Goal: Transaction & Acquisition: Purchase product/service

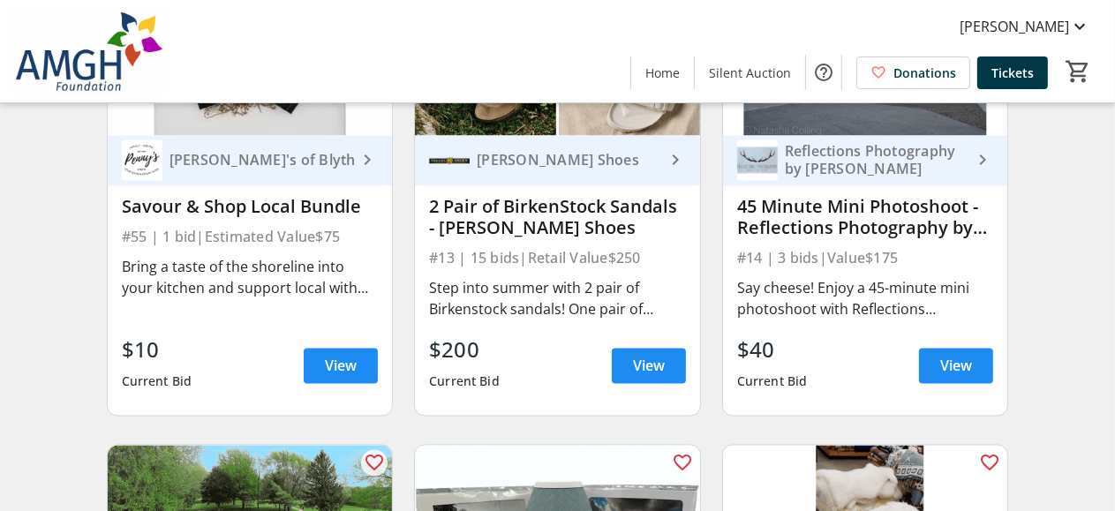
scroll to position [2736, 0]
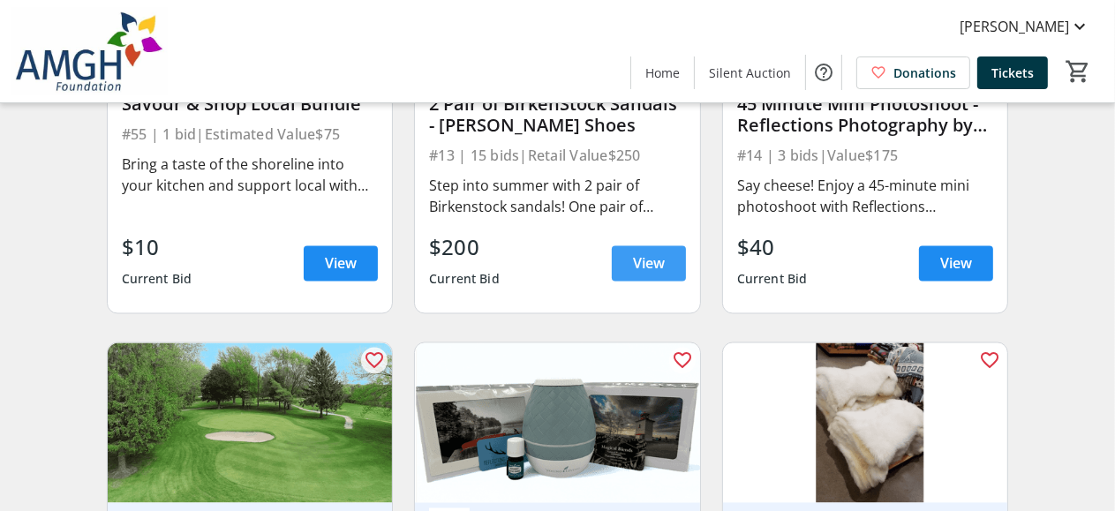
click at [655, 275] on span "View" at bounding box center [649, 263] width 32 height 21
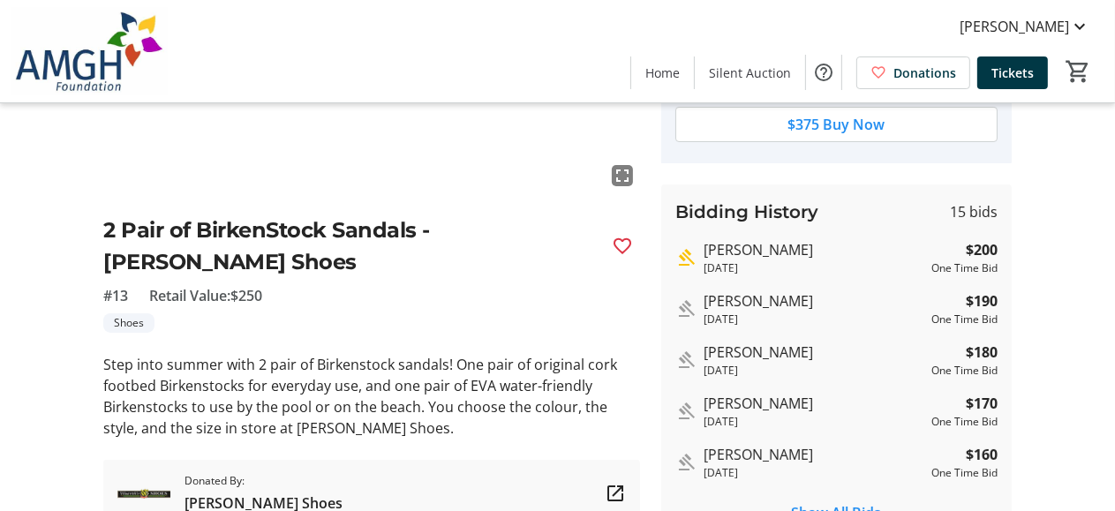
scroll to position [177, 0]
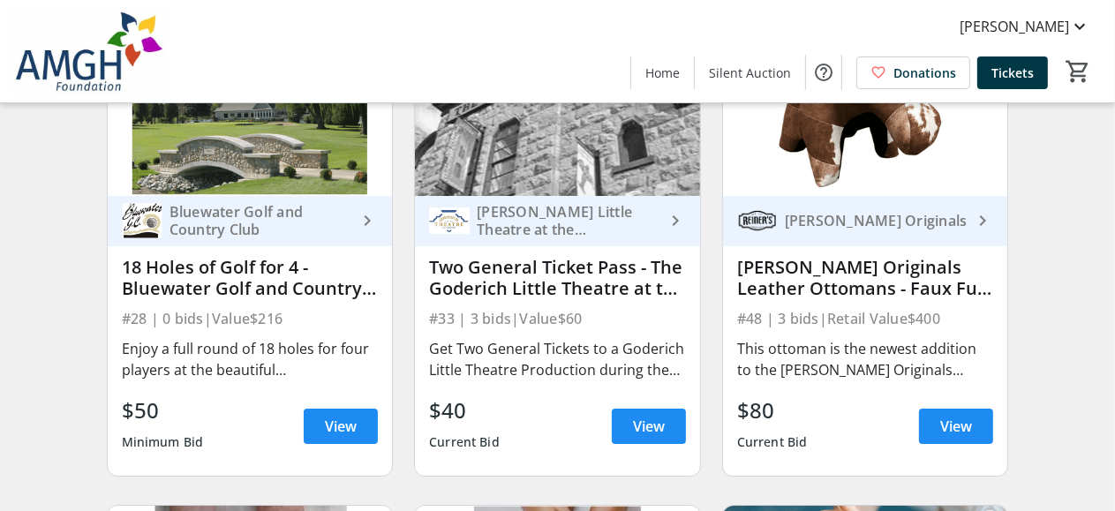
scroll to position [4943, 0]
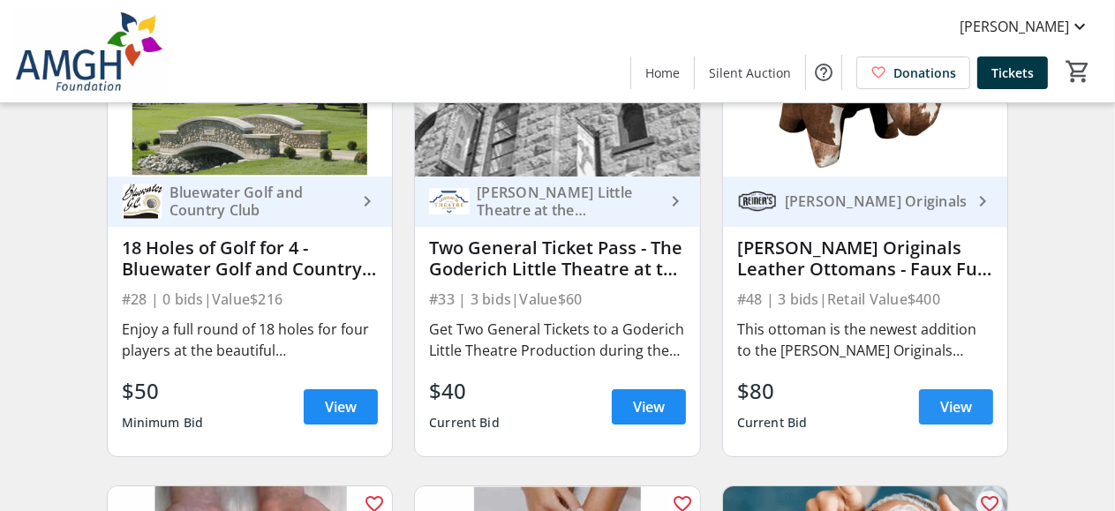
click at [960, 418] on span "View" at bounding box center [956, 406] width 32 height 21
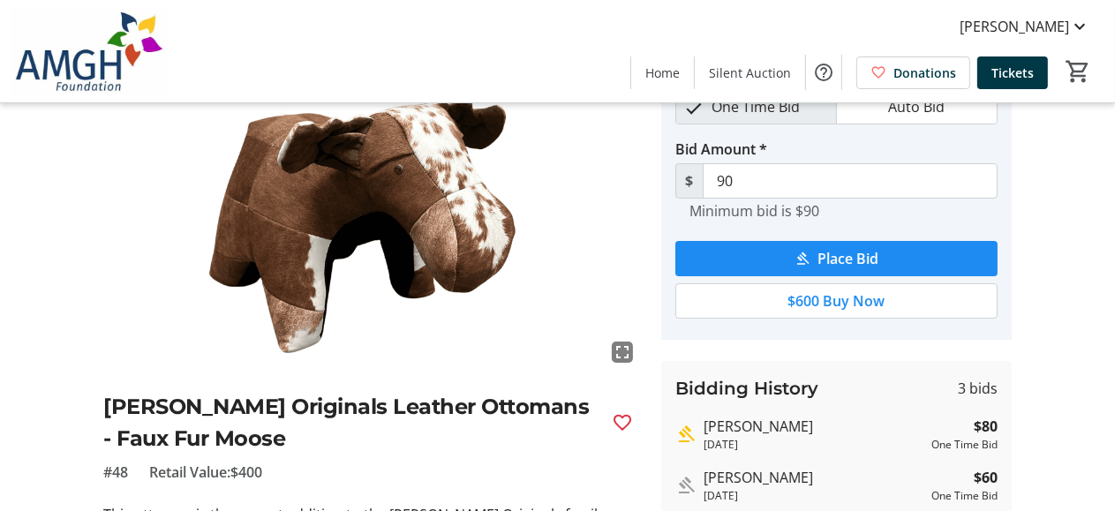
scroll to position [88, 0]
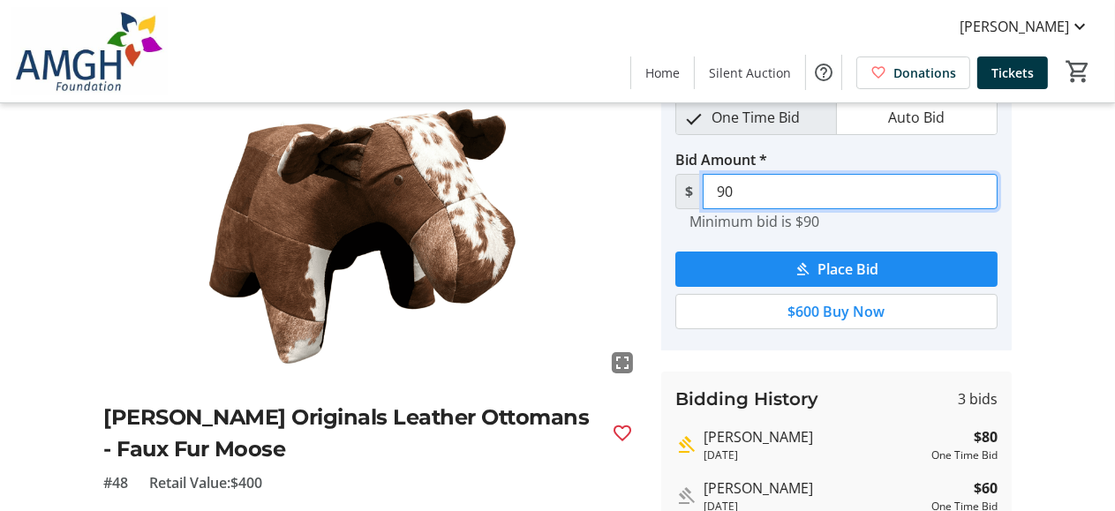
click at [725, 190] on input "90" at bounding box center [850, 191] width 295 height 35
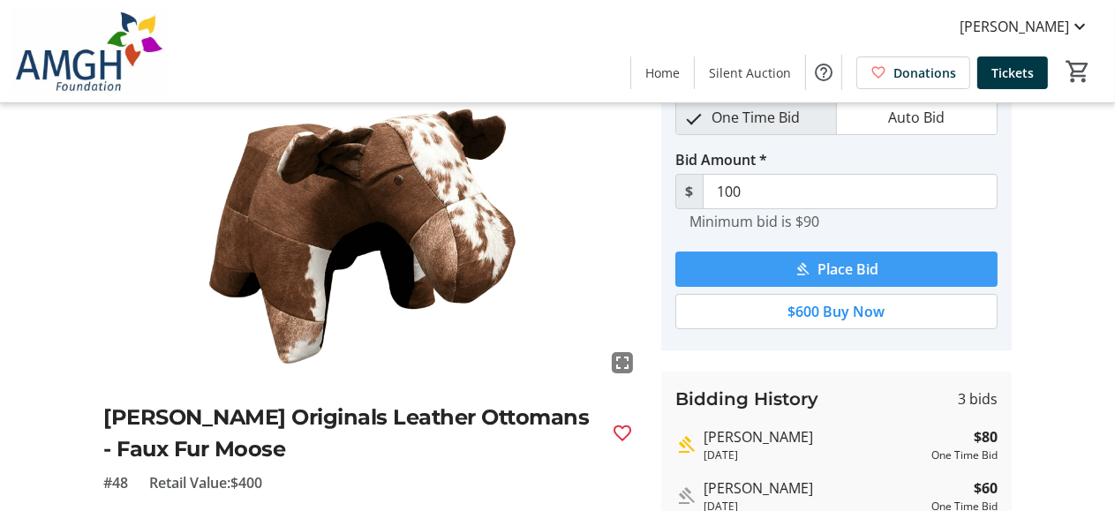
click at [871, 267] on span "Place Bid" at bounding box center [847, 269] width 61 height 21
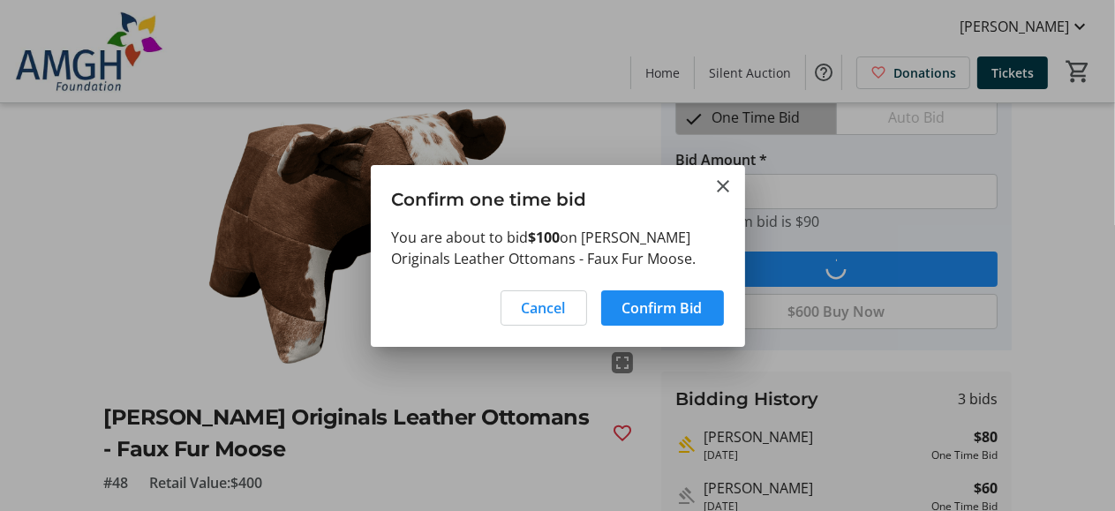
scroll to position [0, 0]
click at [651, 304] on span "Confirm Bid" at bounding box center [662, 307] width 80 height 21
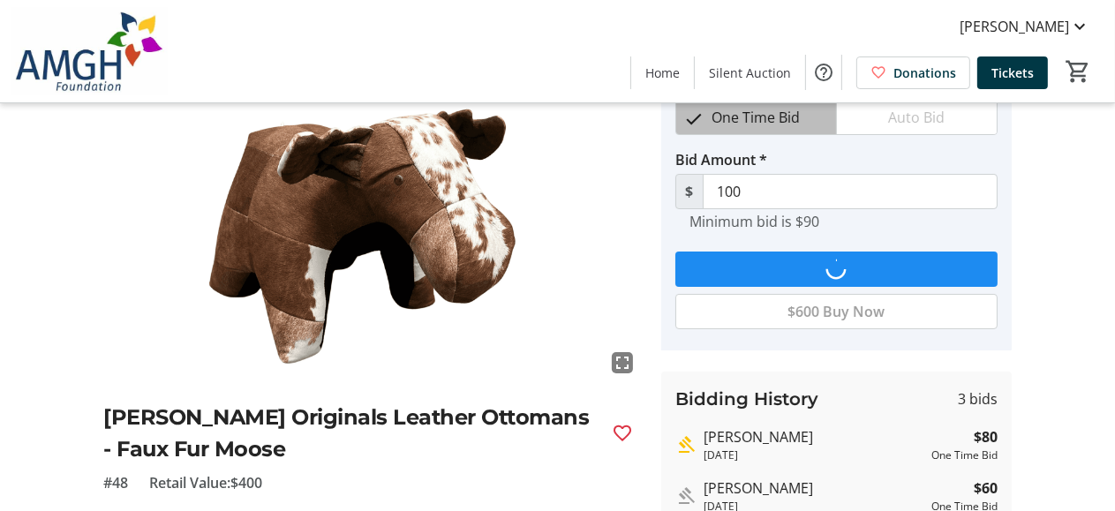
scroll to position [88, 0]
type input "110"
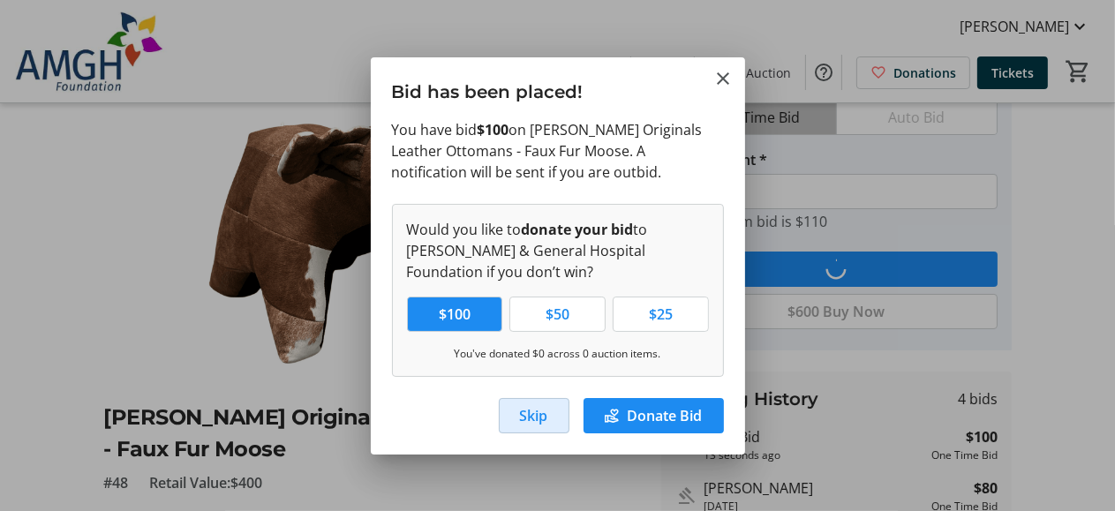
click at [537, 415] on span "Skip" at bounding box center [534, 415] width 28 height 21
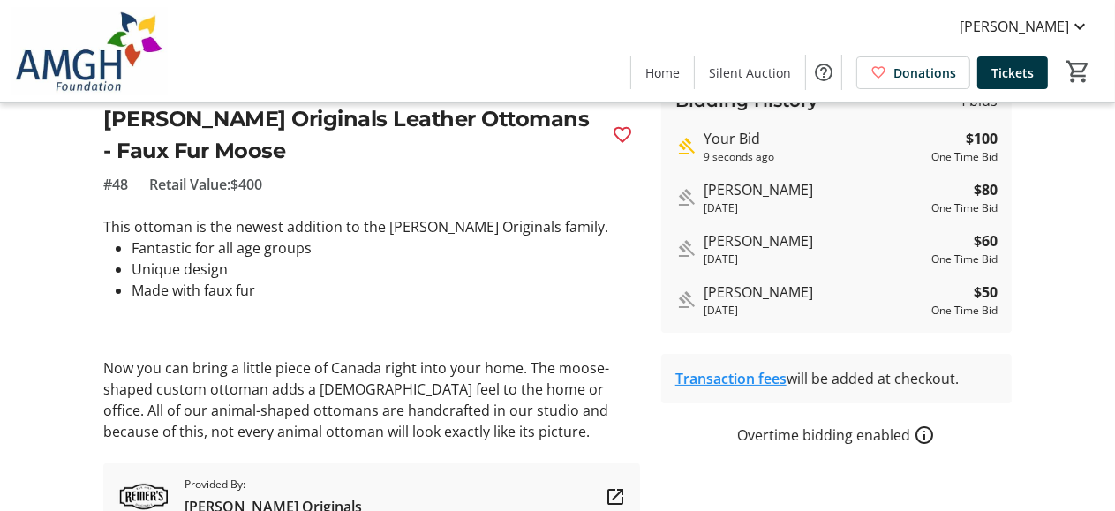
scroll to position [441, 0]
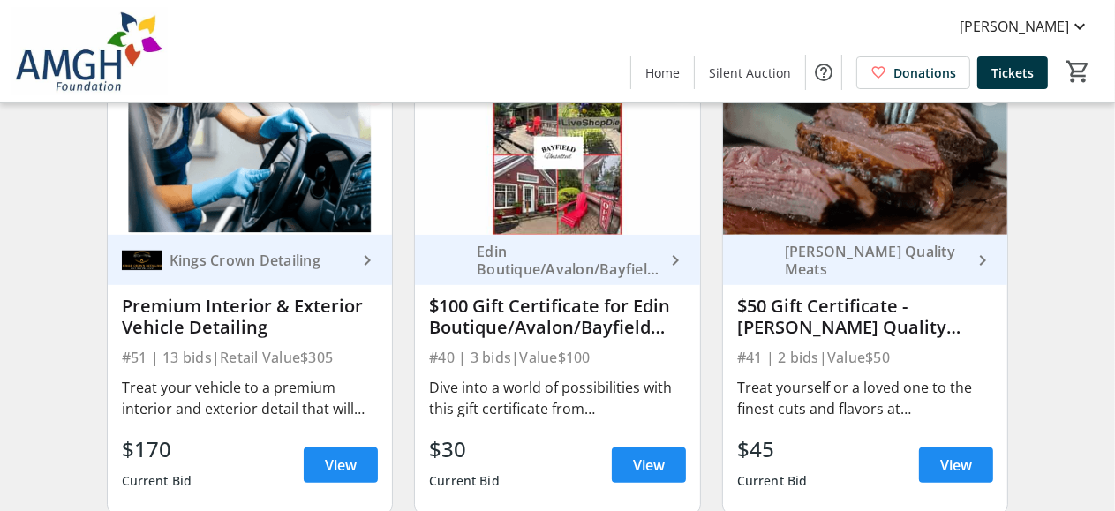
scroll to position [6355, 0]
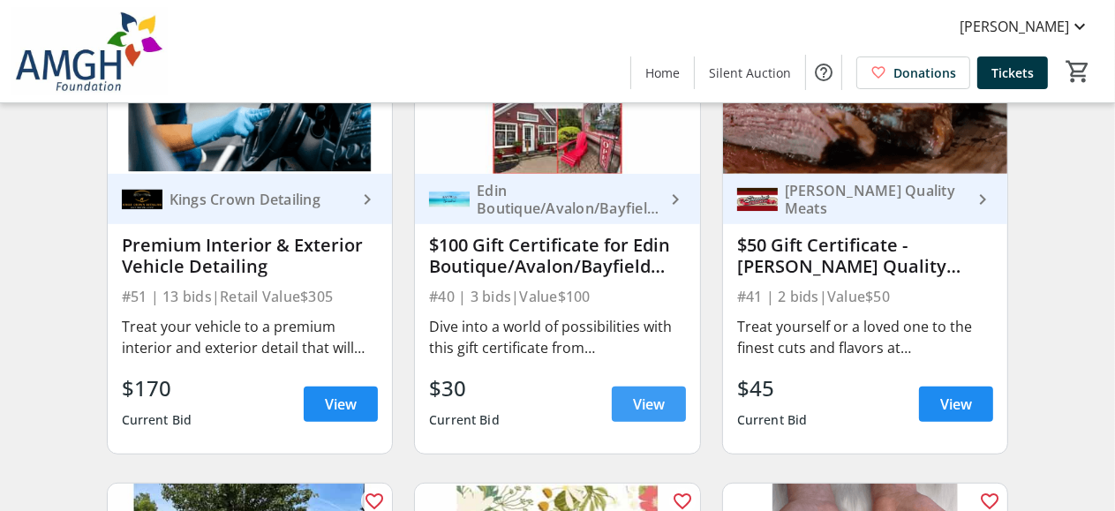
click at [653, 415] on span "View" at bounding box center [649, 404] width 32 height 21
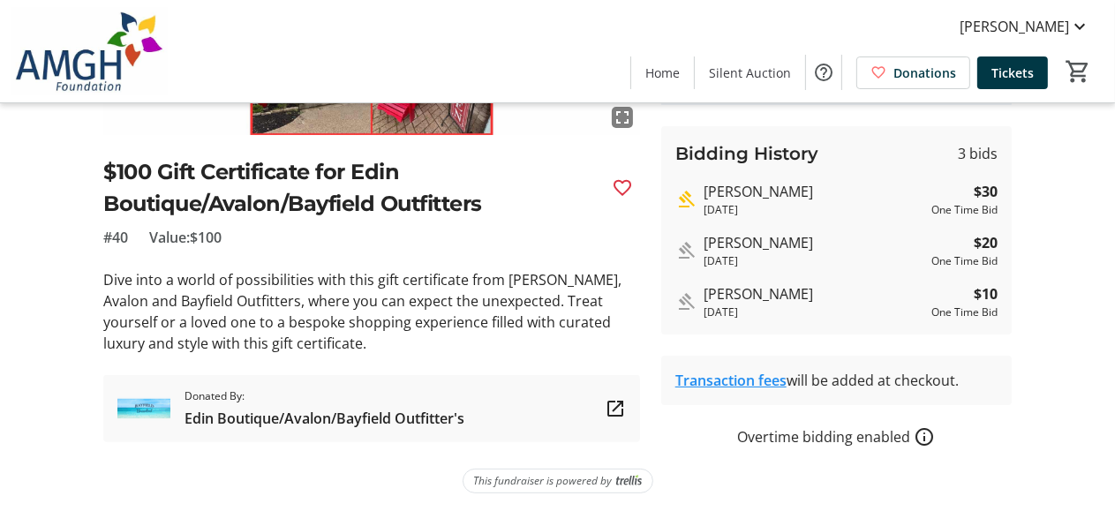
scroll to position [335, 0]
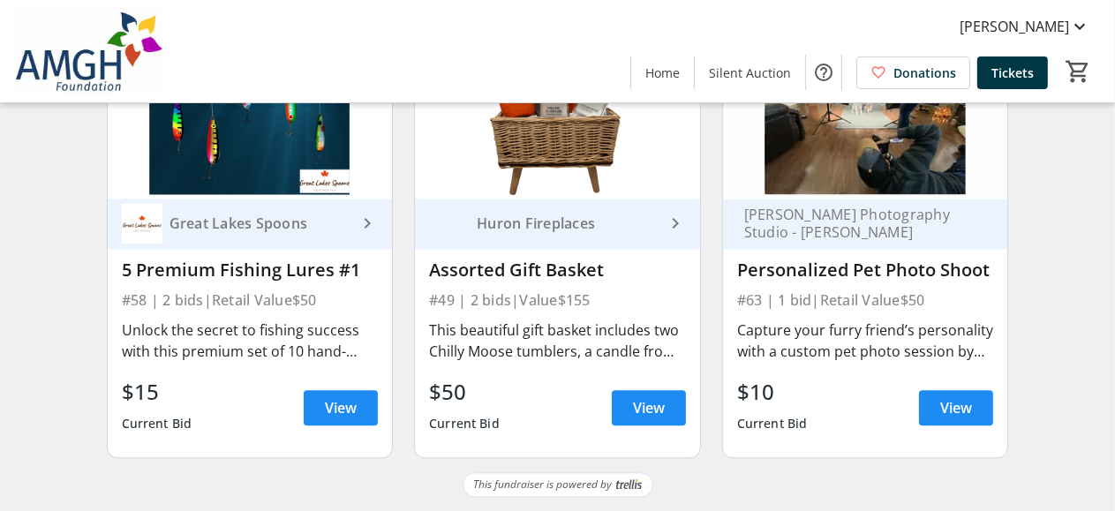
scroll to position [8693, 0]
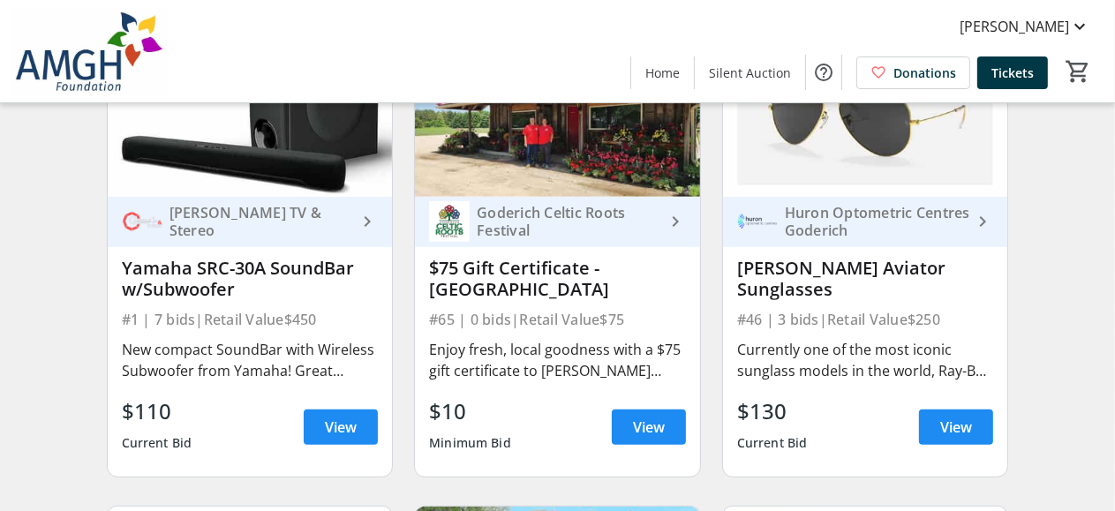
scroll to position [706, 0]
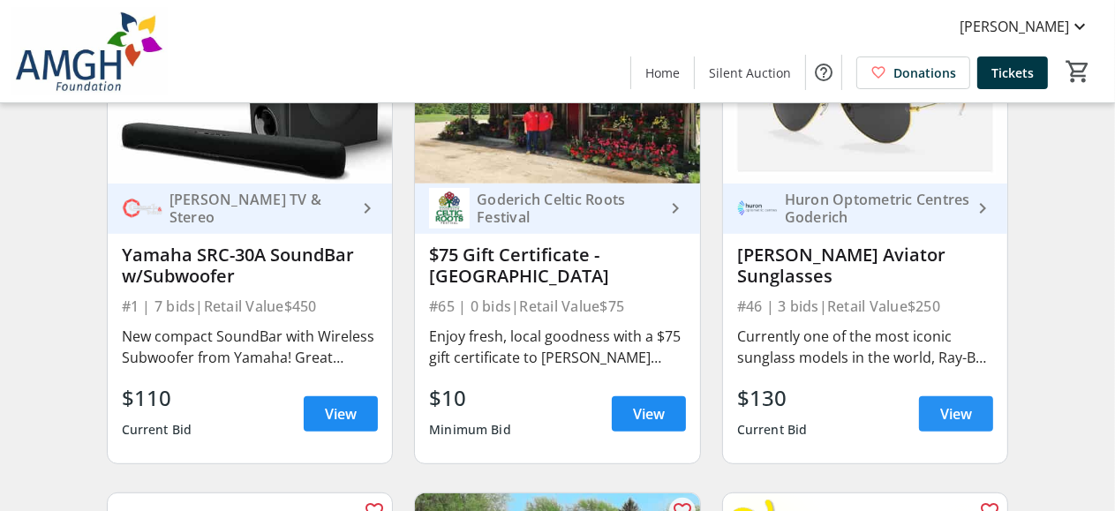
click at [959, 425] on span "View" at bounding box center [956, 413] width 32 height 21
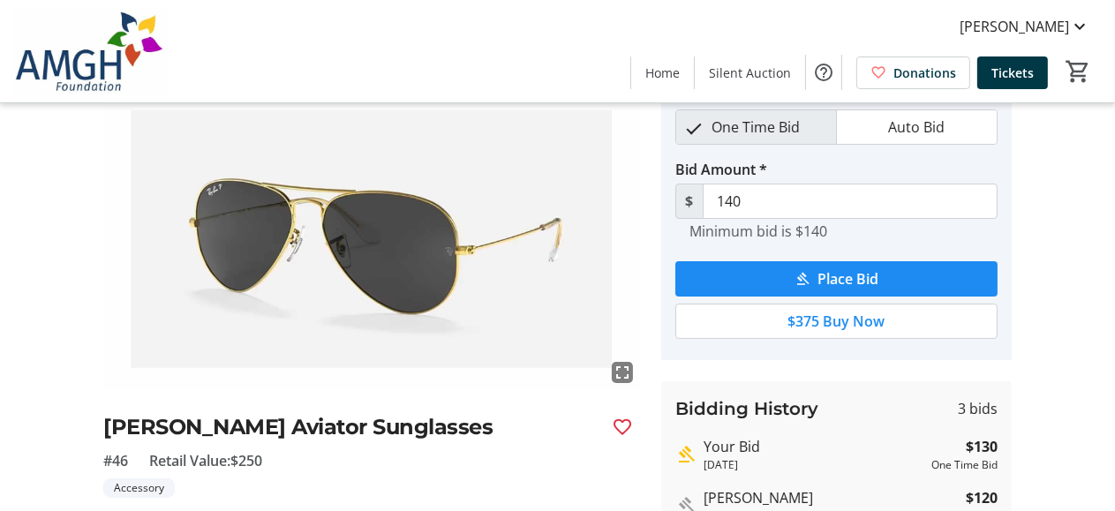
scroll to position [177, 0]
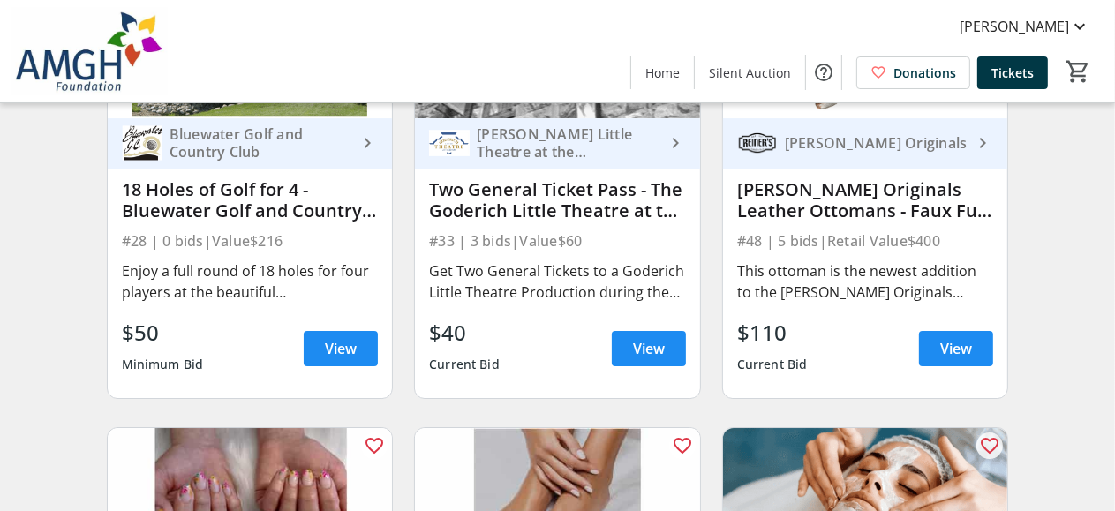
scroll to position [5031, 0]
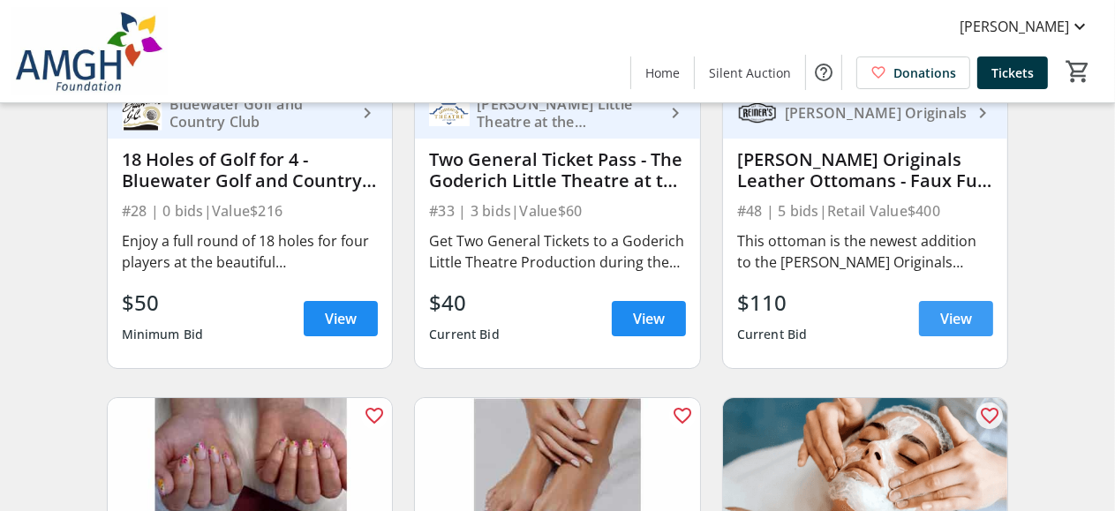
click at [953, 329] on span "View" at bounding box center [956, 318] width 32 height 21
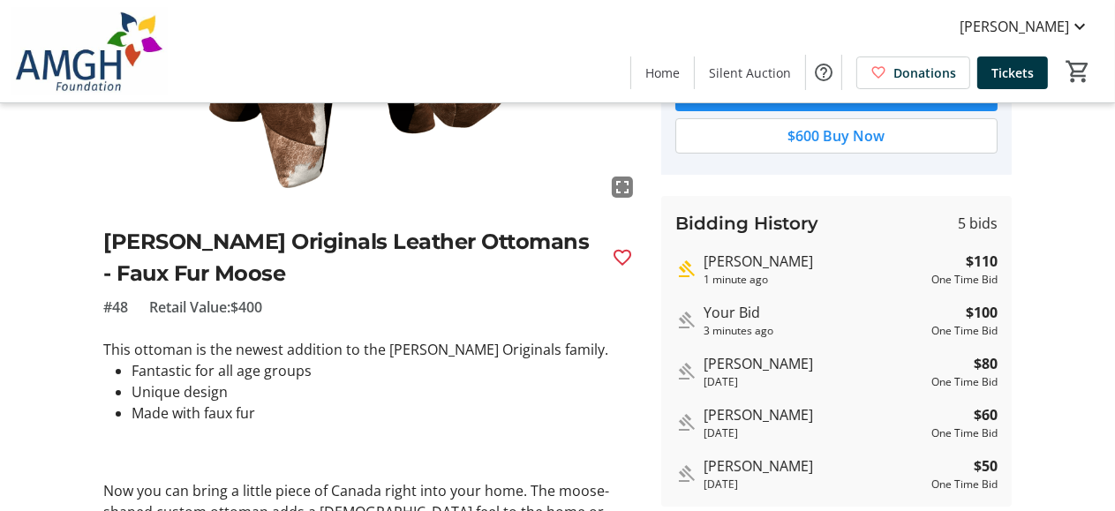
scroll to position [265, 0]
